Goal: Navigation & Orientation: Find specific page/section

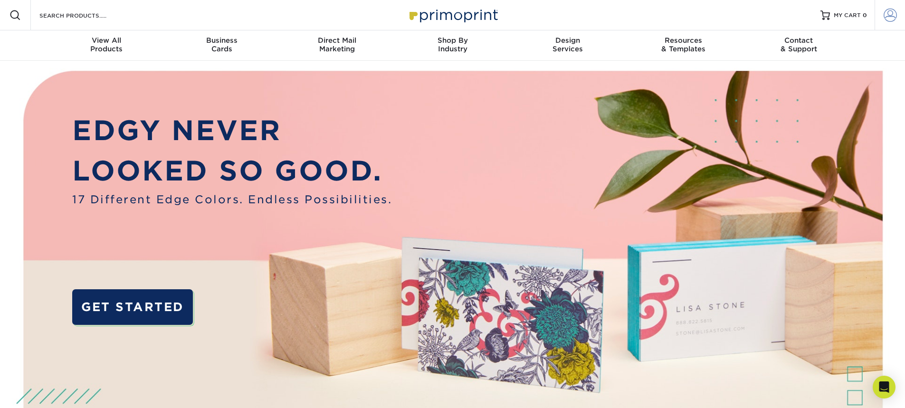
click at [892, 17] on span at bounding box center [890, 15] width 13 height 13
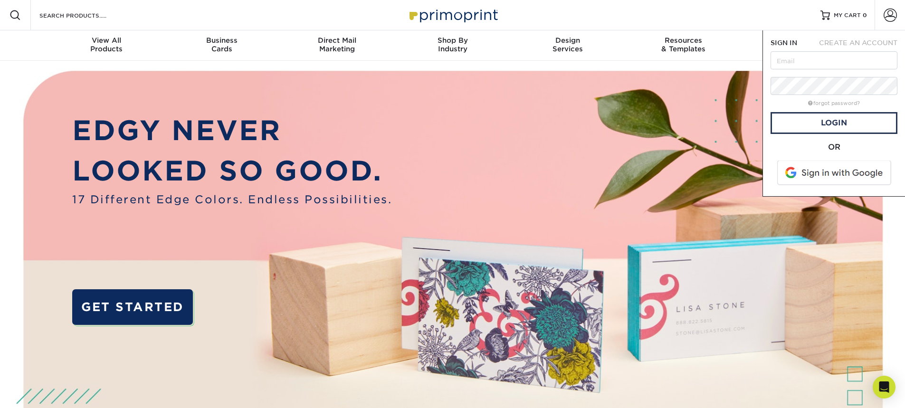
click at [814, 166] on span at bounding box center [834, 173] width 121 height 25
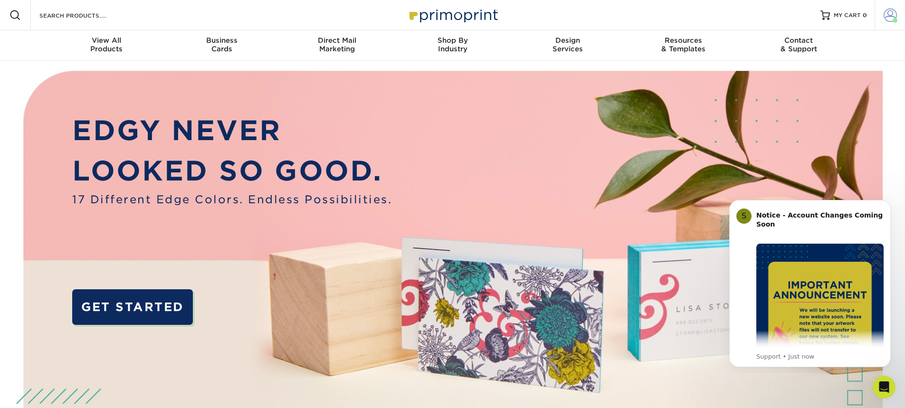
click at [895, 14] on span at bounding box center [890, 15] width 13 height 13
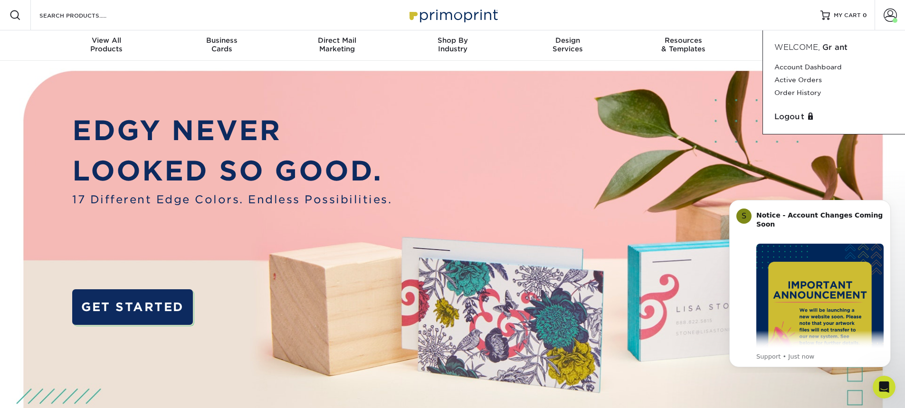
click at [779, 14] on div "Resources Menu Search Products Account Welcome, Grant Account Dashboard Active …" at bounding box center [452, 15] width 905 height 30
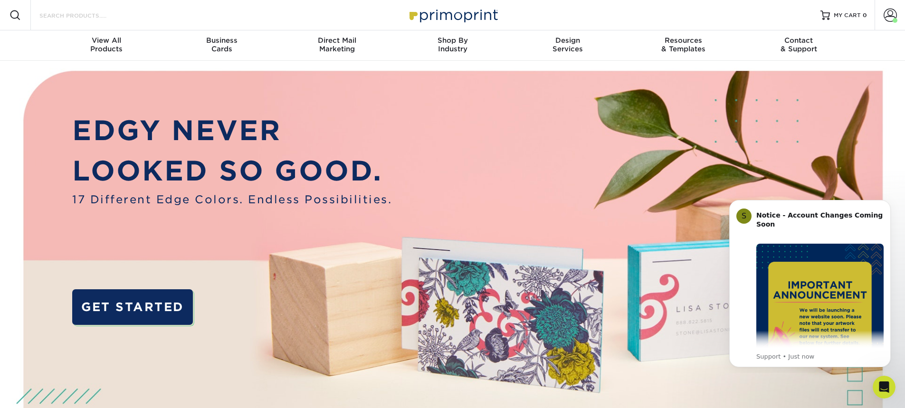
click at [94, 17] on input "Search Products" at bounding box center [84, 15] width 93 height 11
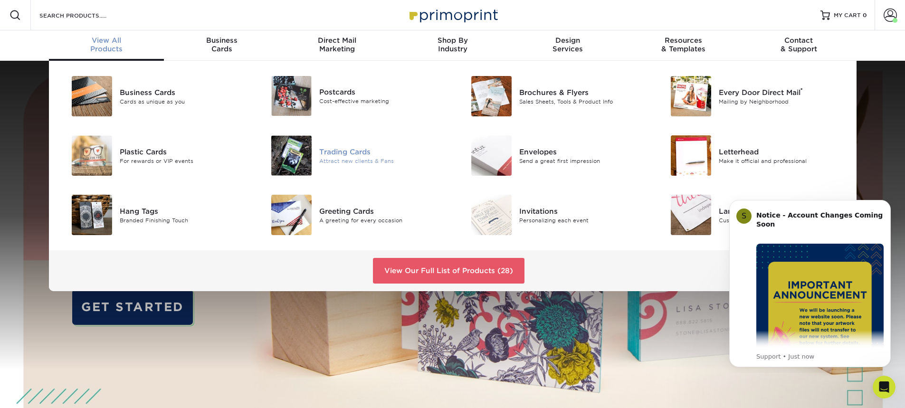
click at [308, 149] on img at bounding box center [291, 155] width 40 height 40
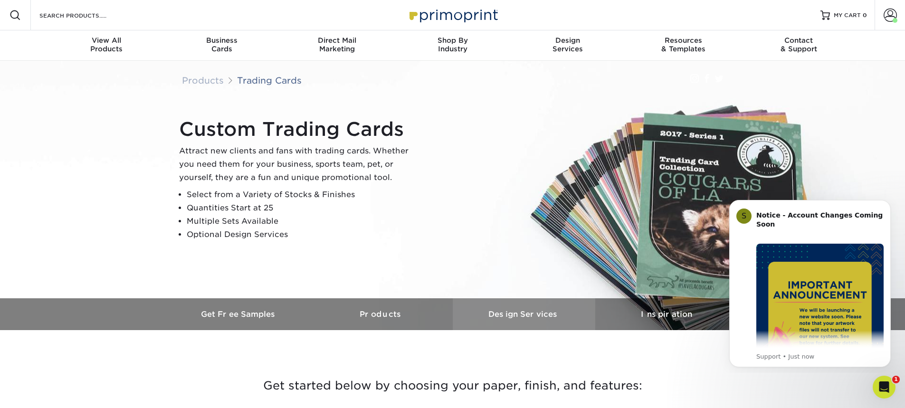
click at [525, 317] on h3 "Design Services" at bounding box center [524, 314] width 143 height 9
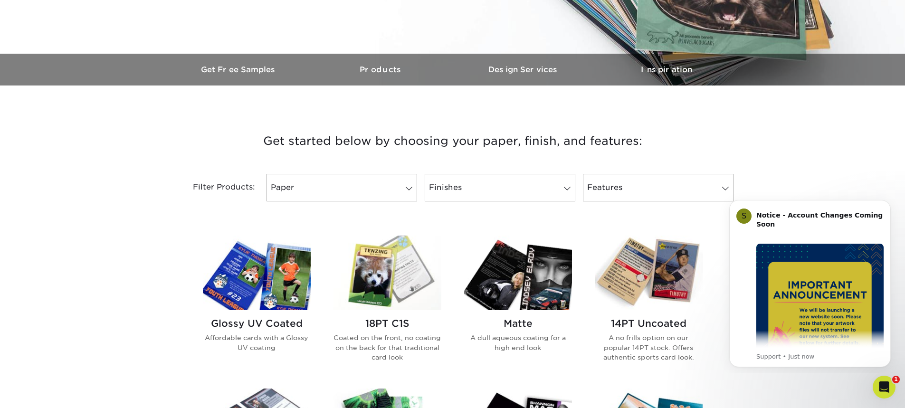
scroll to position [249, 0]
